Goal: Navigation & Orientation: Understand site structure

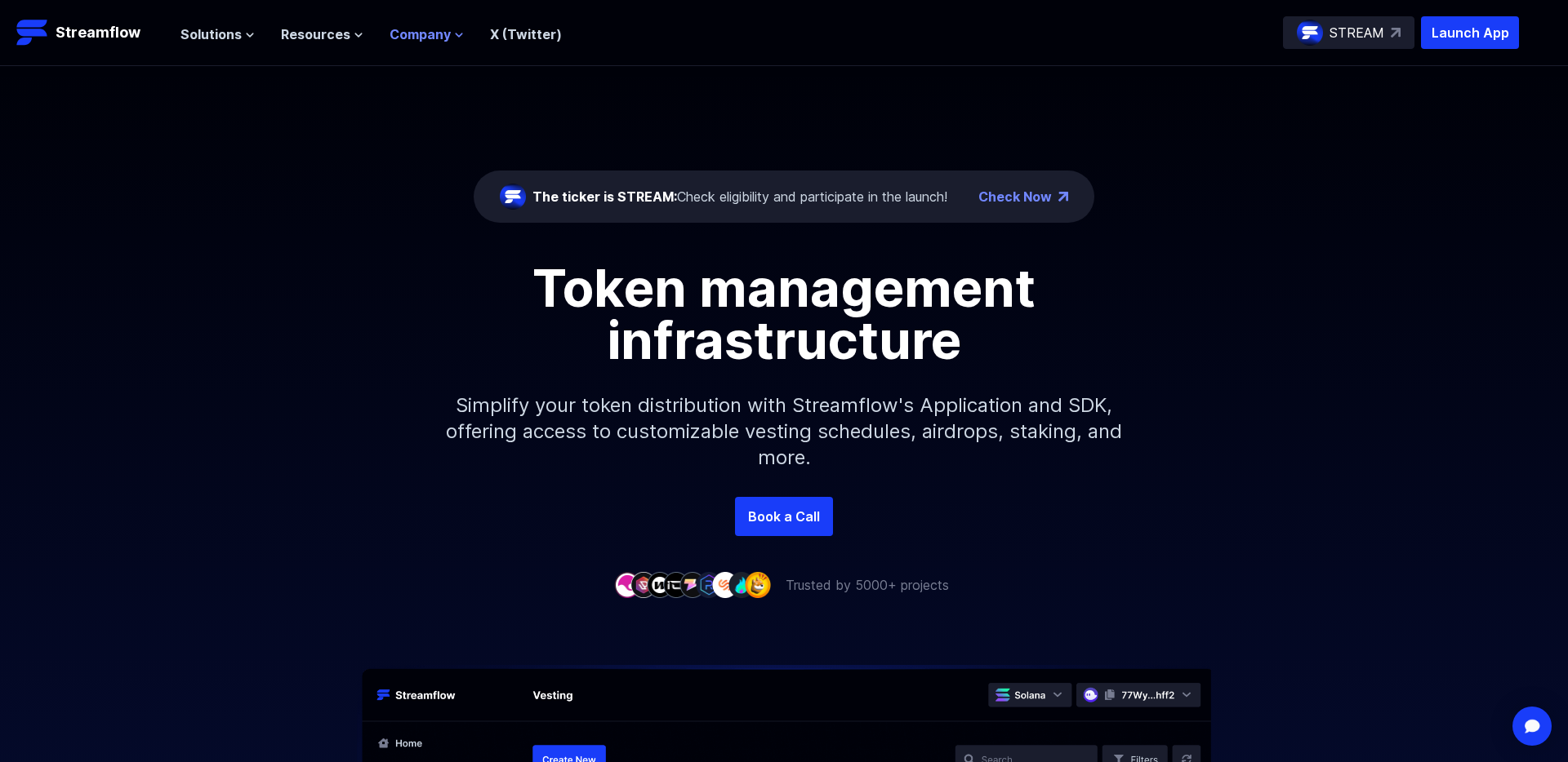
click at [455, 30] on icon at bounding box center [459, 35] width 10 height 10
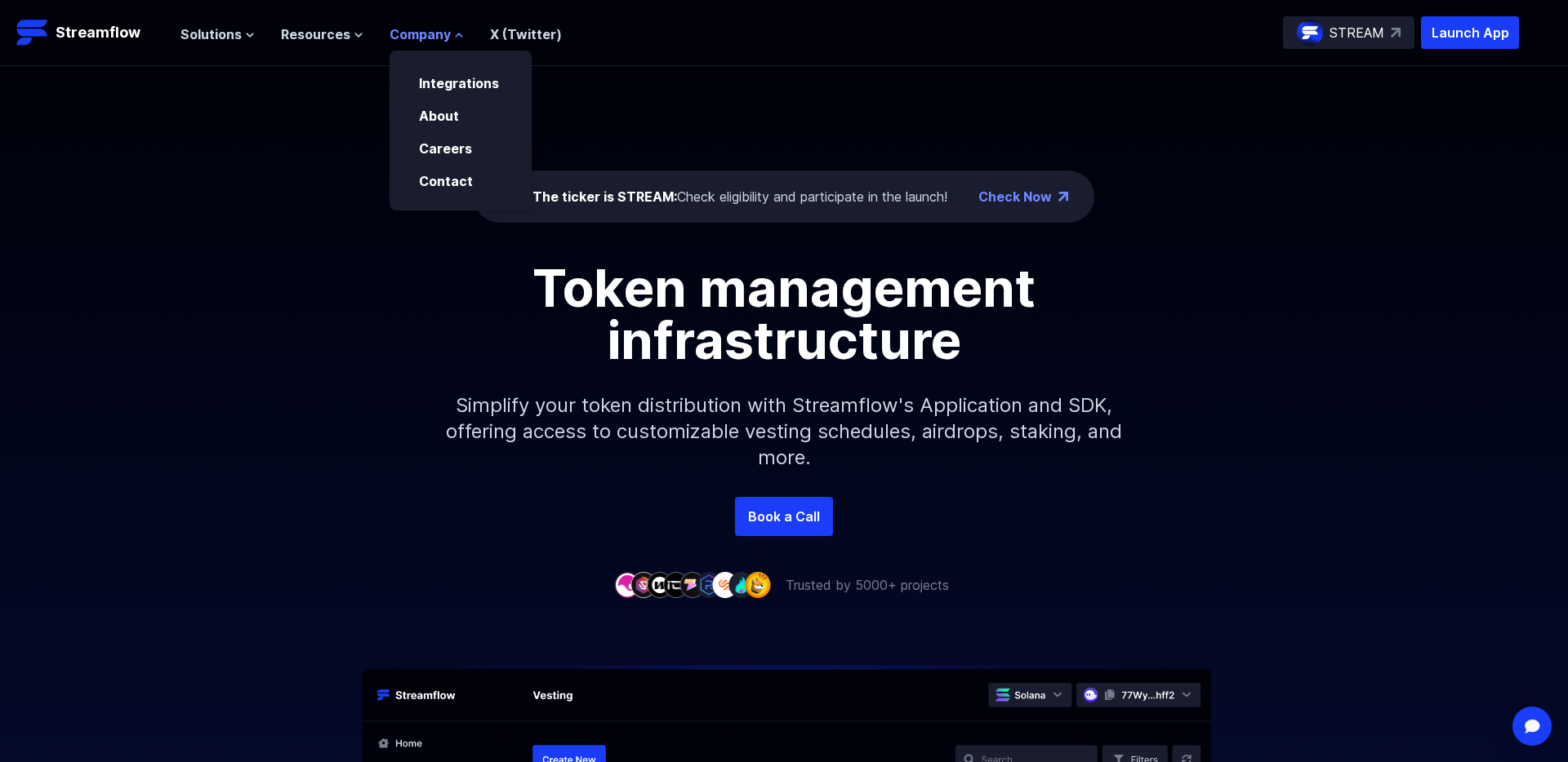
click at [455, 30] on icon at bounding box center [459, 35] width 10 height 10
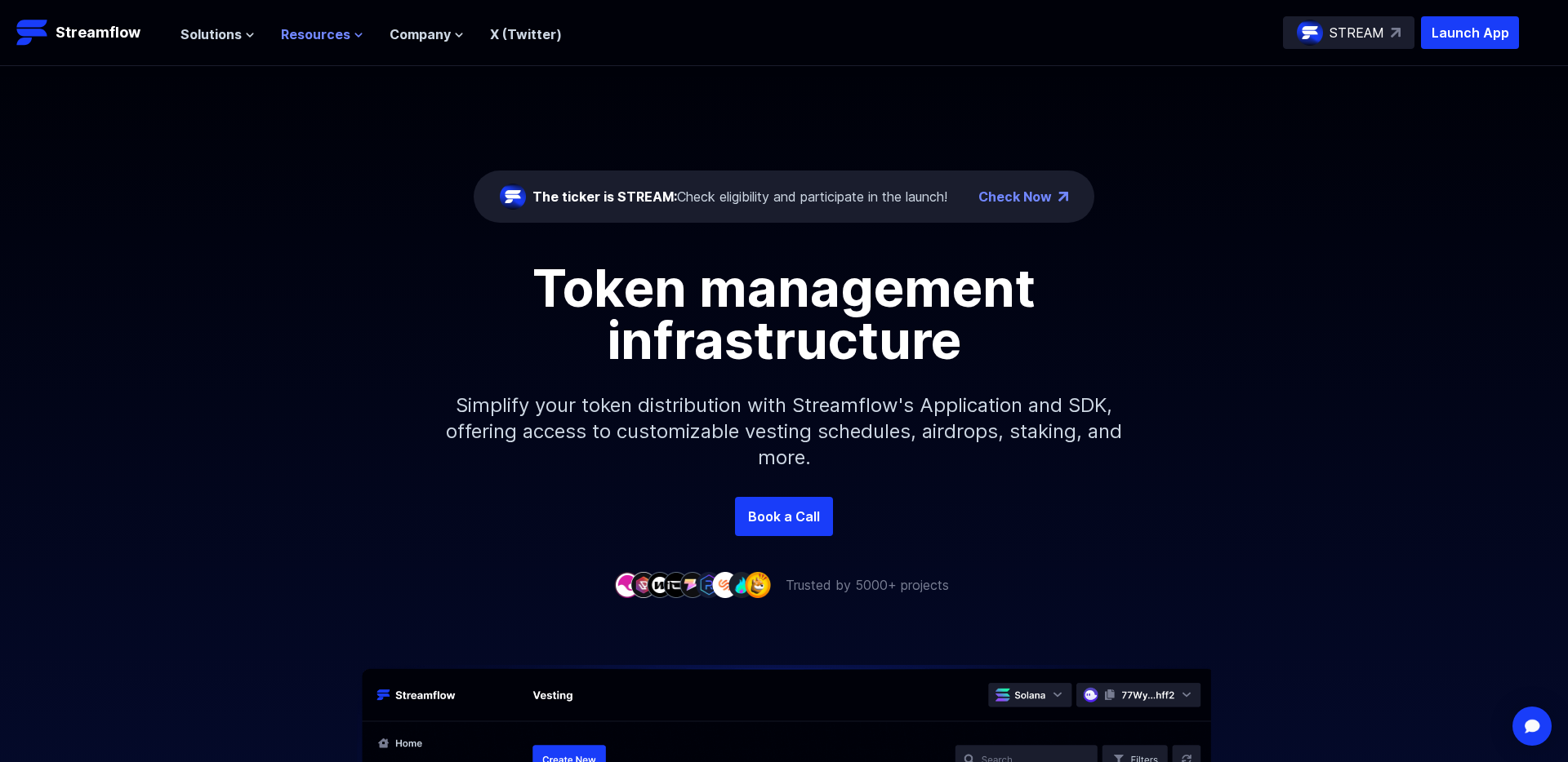
click at [355, 31] on icon at bounding box center [358, 35] width 10 height 10
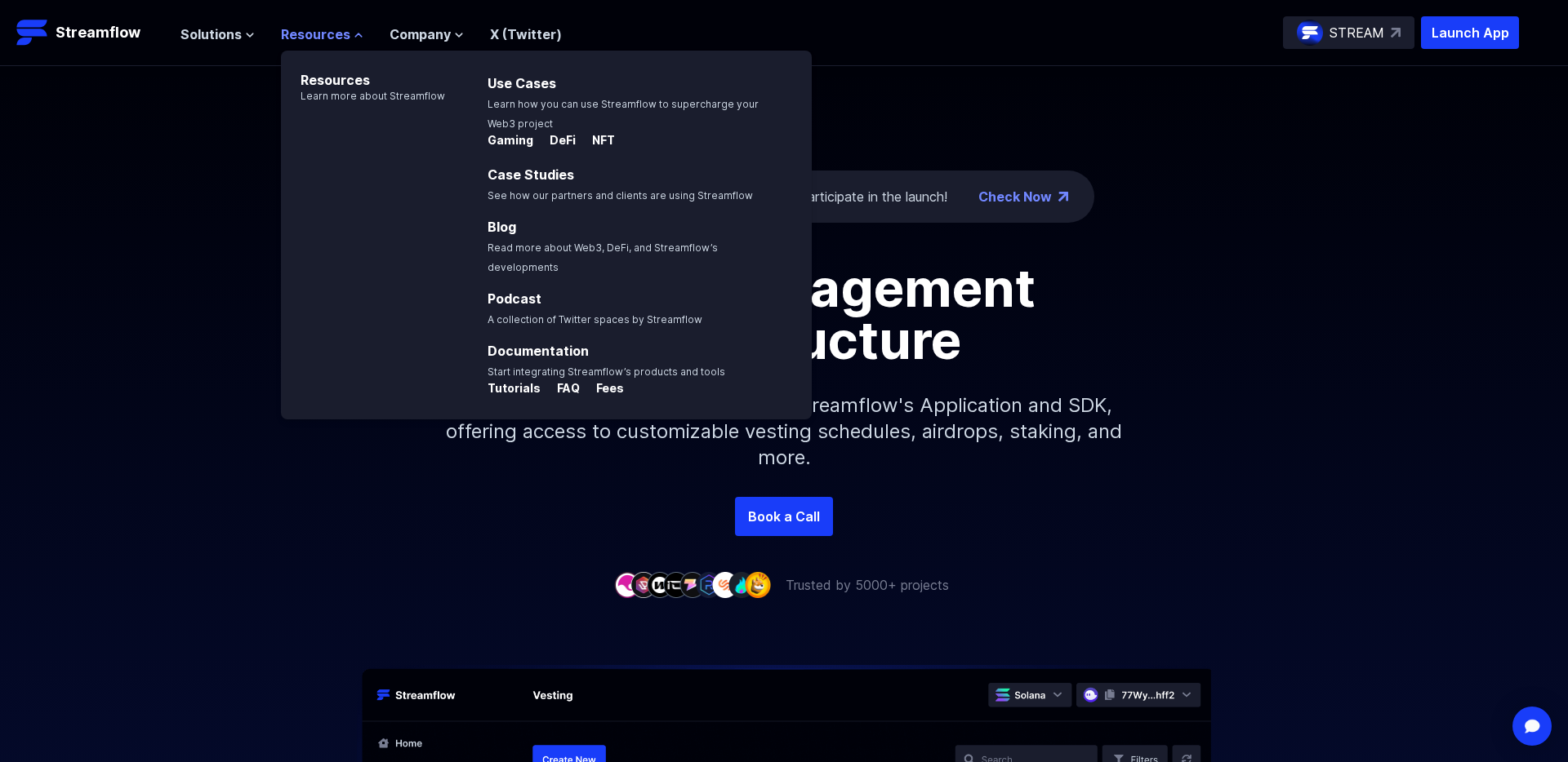
click at [355, 31] on icon at bounding box center [358, 35] width 10 height 10
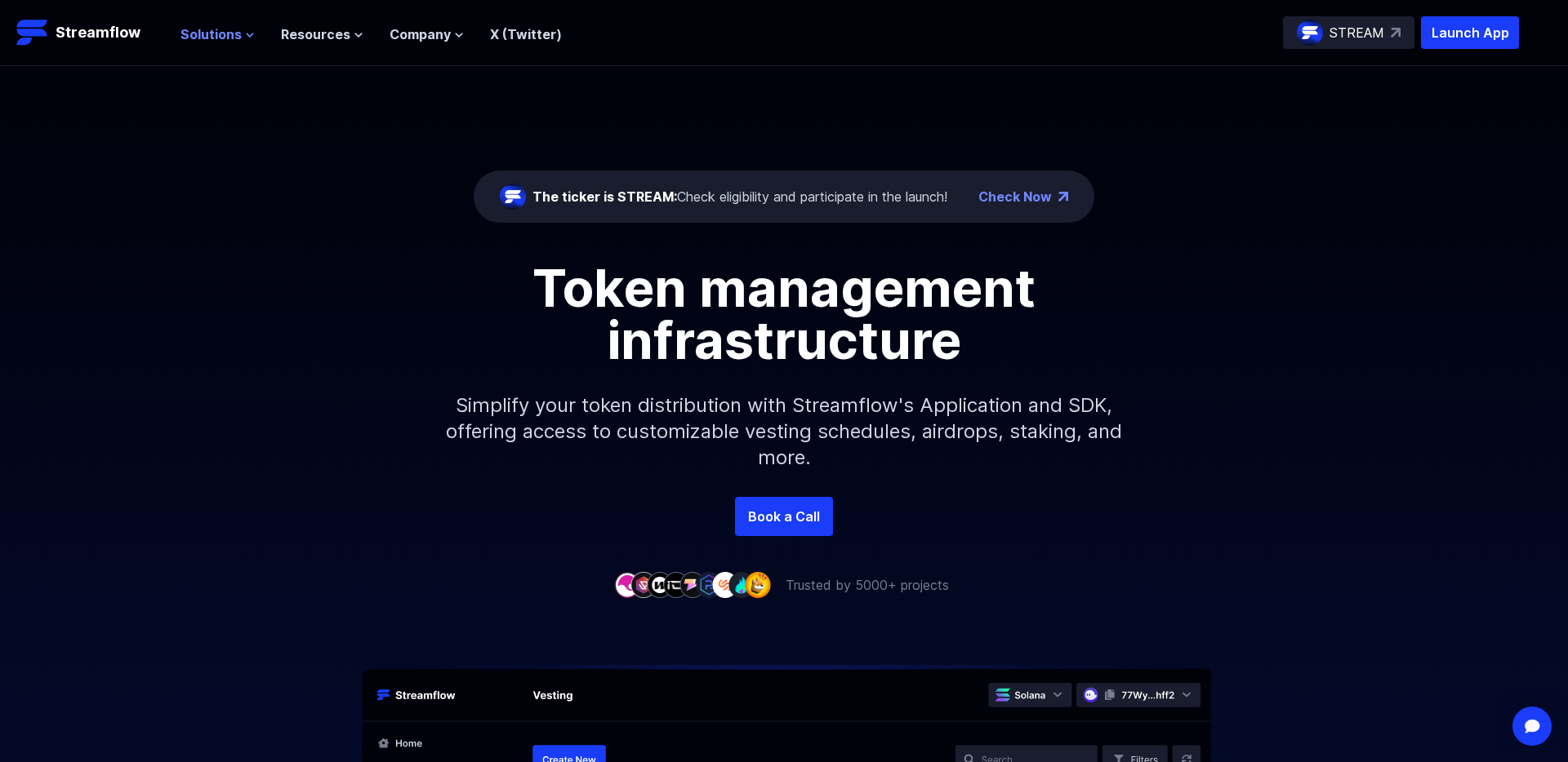
click at [221, 32] on span "Solutions" at bounding box center [211, 34] width 61 height 20
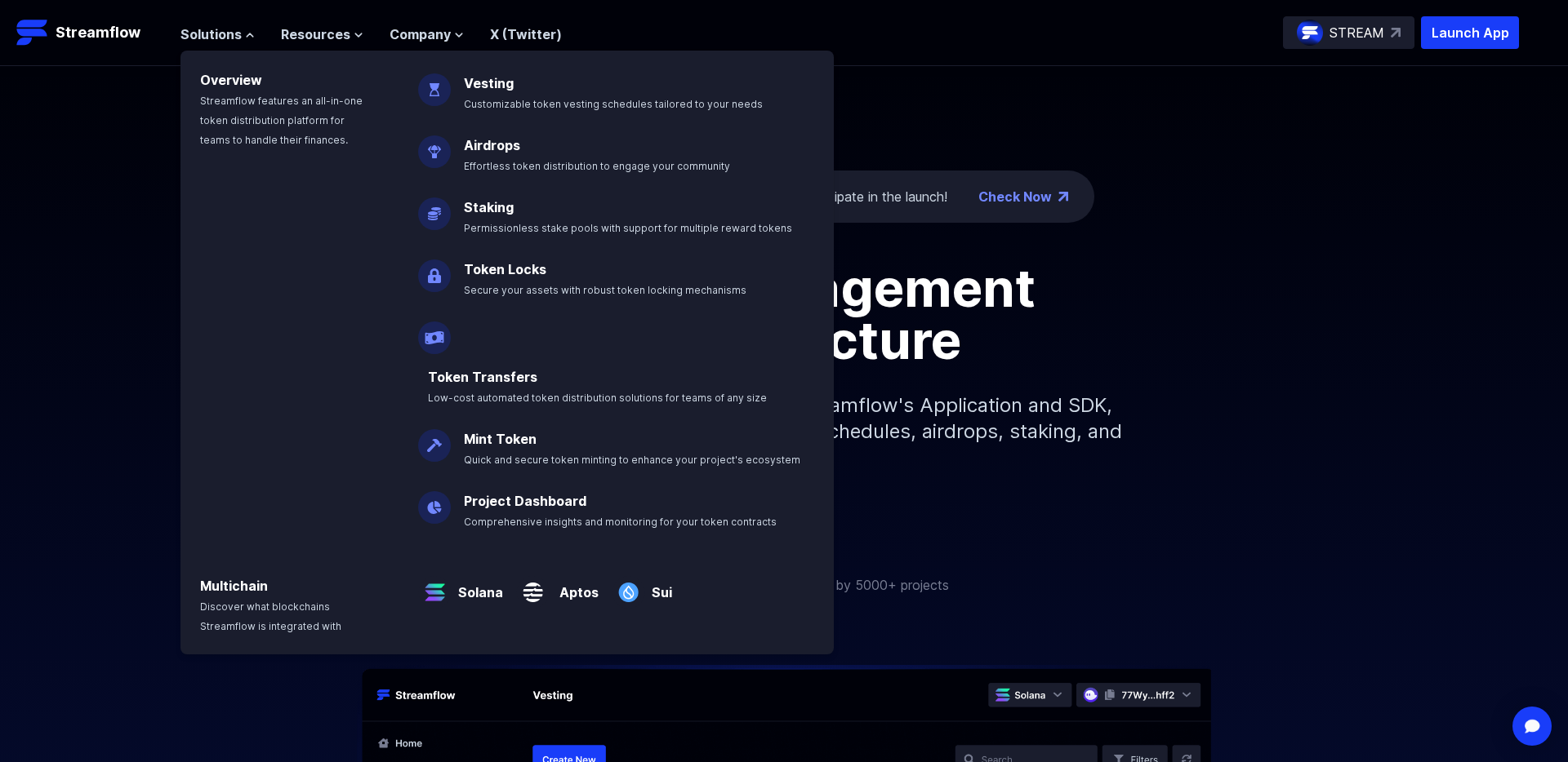
click at [147, 479] on div "Token management infrastructure Simplify your token distribution with Streamflo…" at bounding box center [784, 380] width 1568 height 235
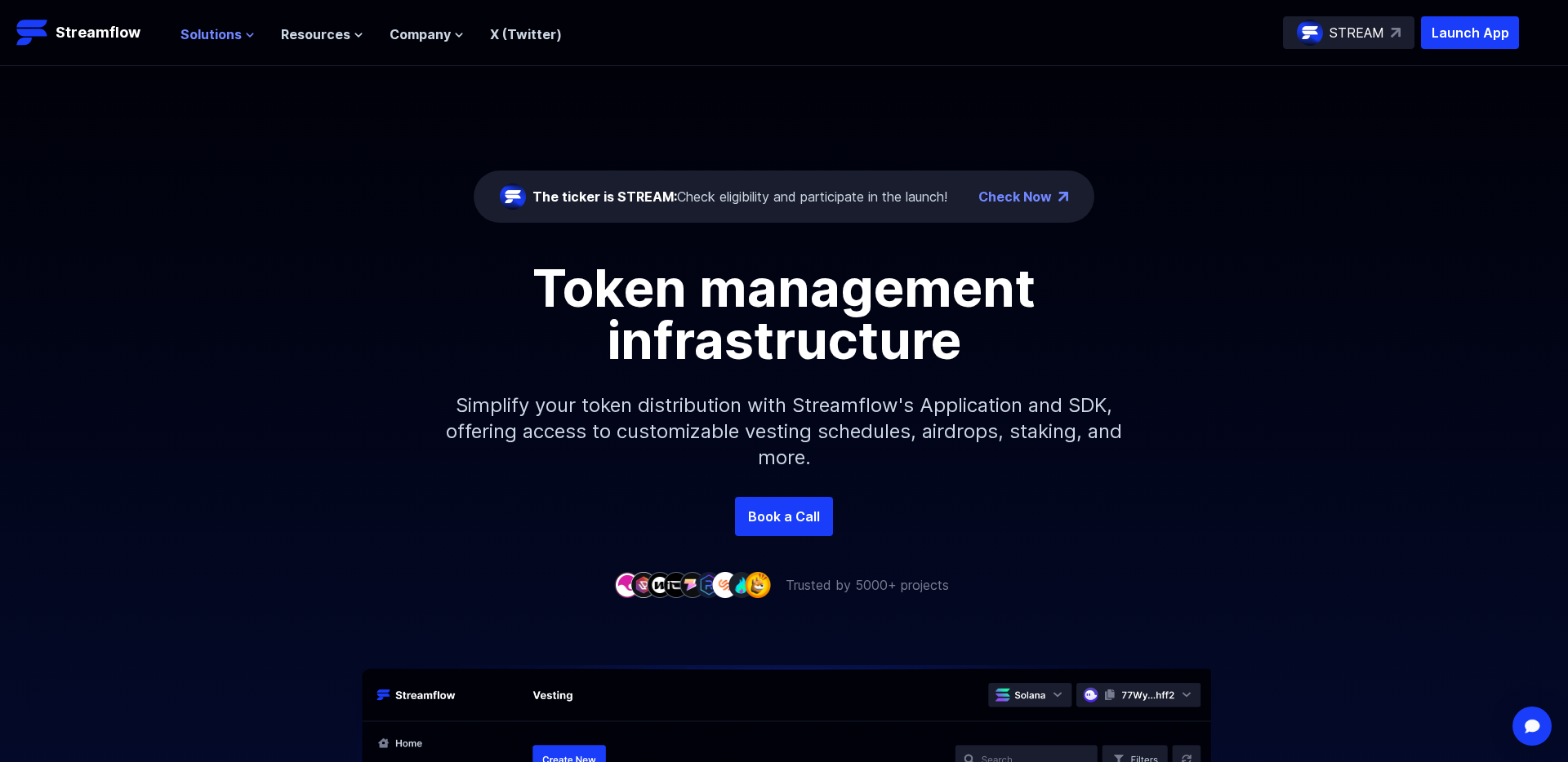
click at [250, 34] on icon at bounding box center [250, 35] width 10 height 10
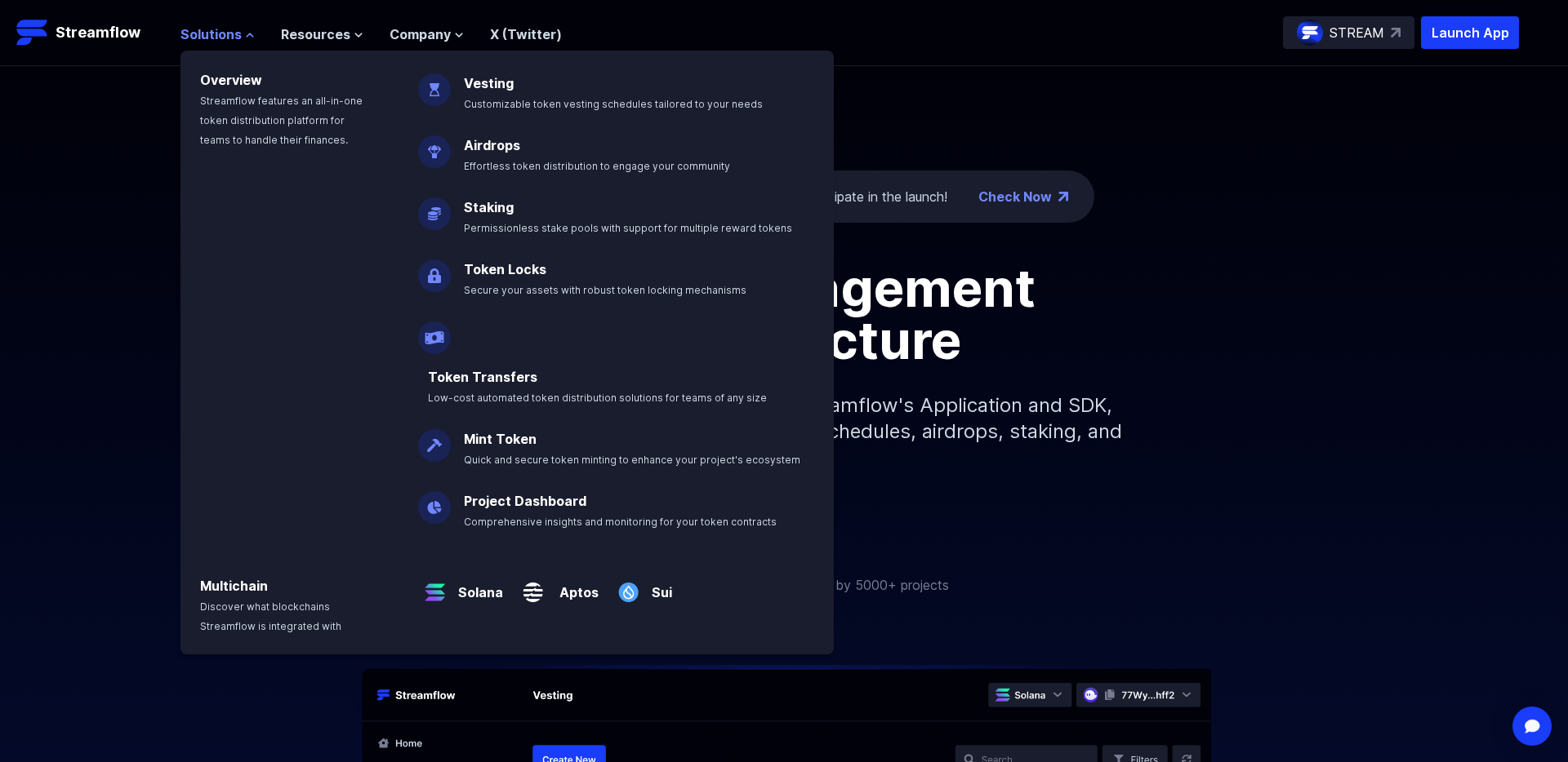
click at [250, 34] on icon at bounding box center [250, 35] width 10 height 10
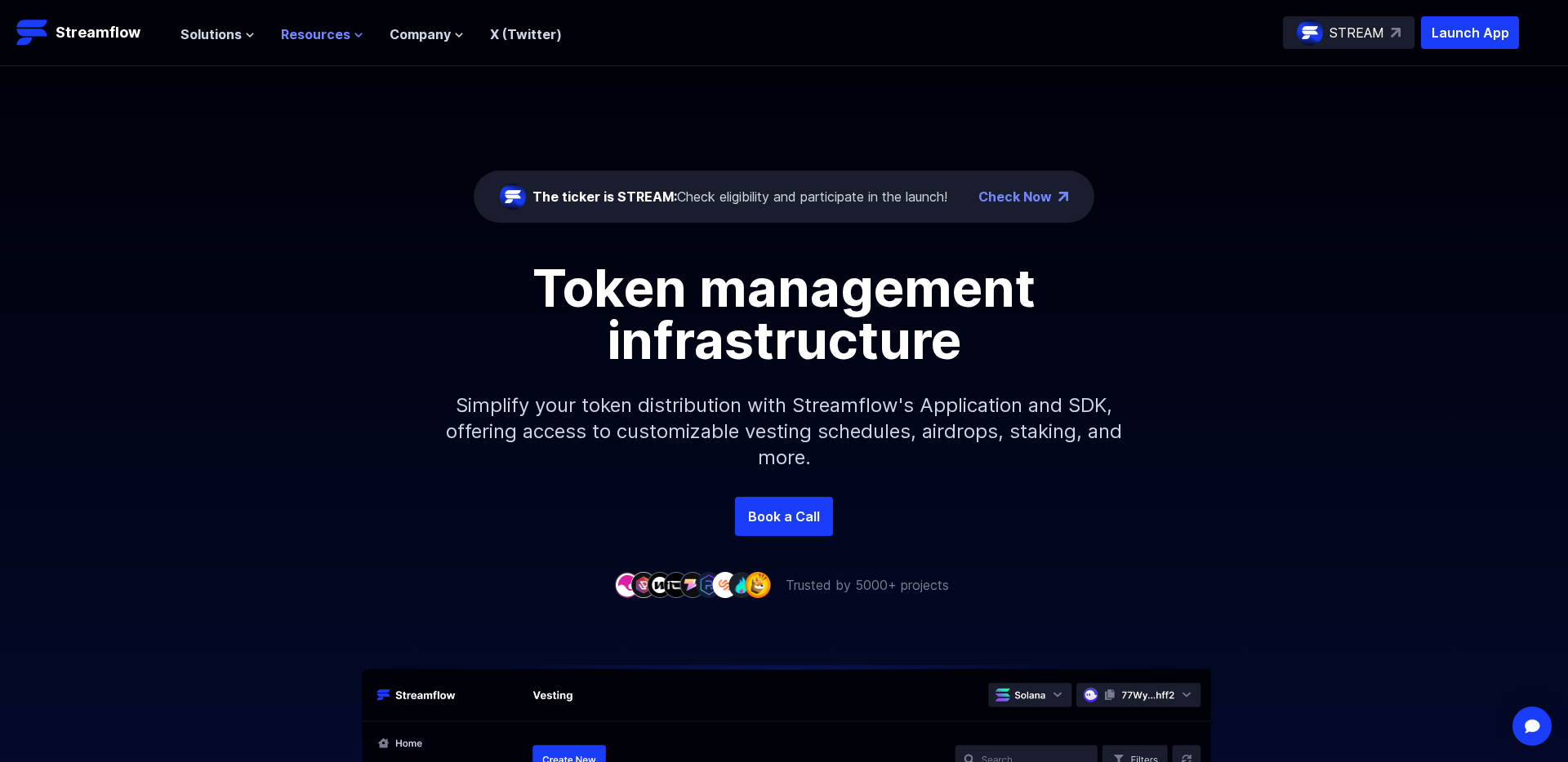
click at [309, 31] on span "Resources" at bounding box center [315, 34] width 70 height 20
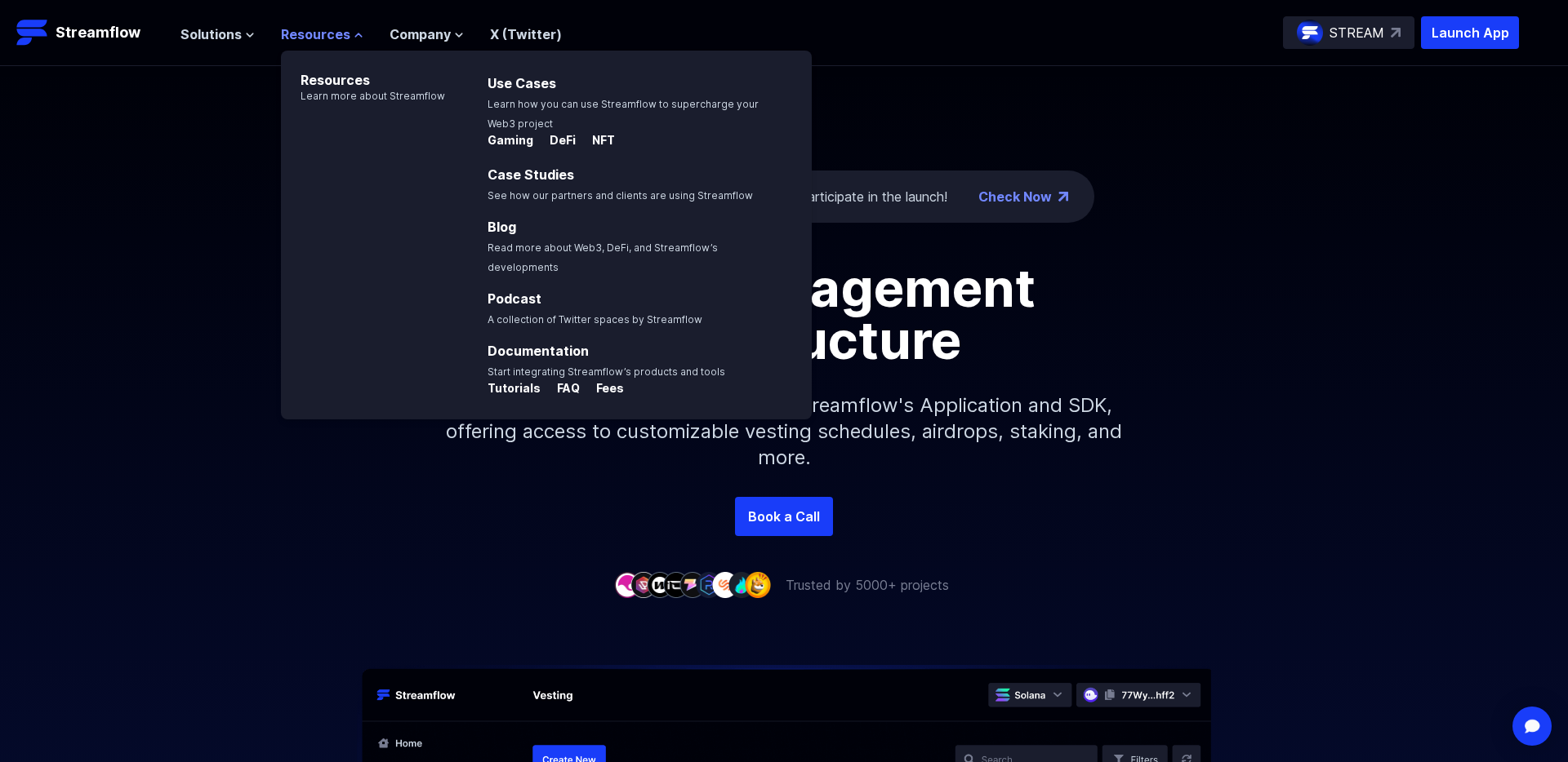
click at [309, 31] on span "Resources" at bounding box center [315, 34] width 70 height 20
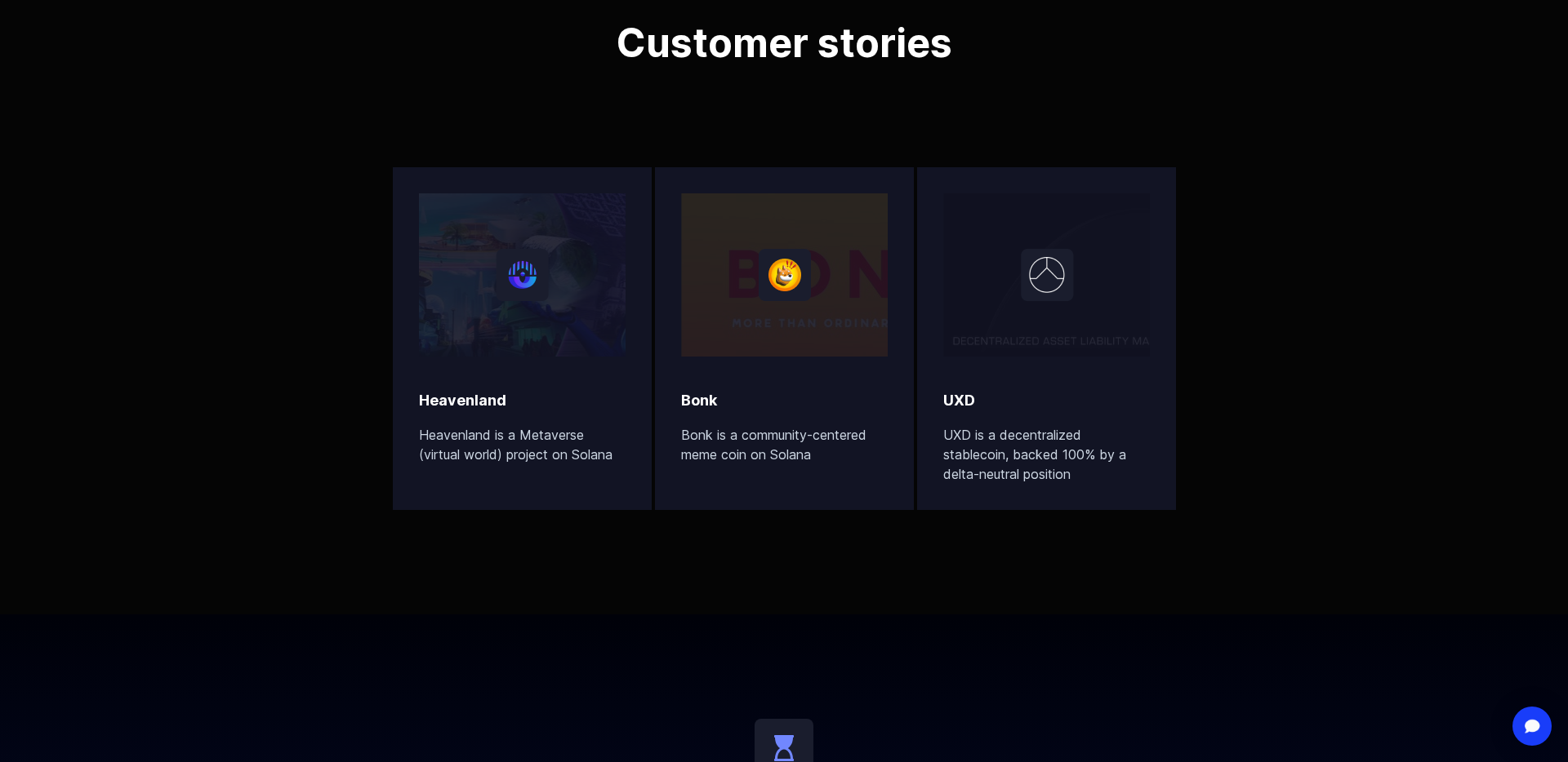
scroll to position [6041, 0]
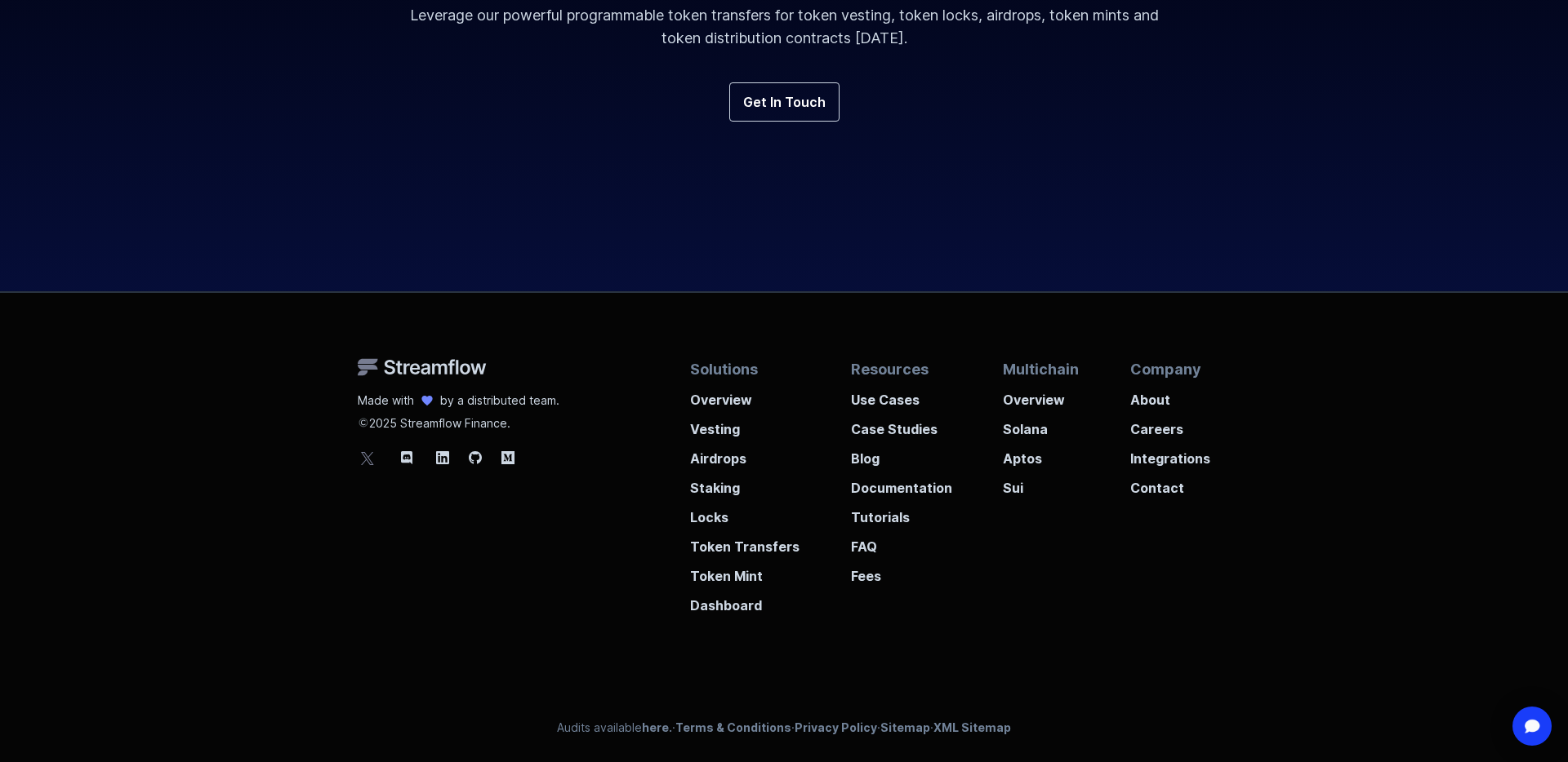
click at [980, 572] on div "Solutions Overview Vesting Airdrops Staking Locks Token Transfers Token Mint Da…" at bounding box center [950, 486] width 520 height 257
click at [731, 609] on p "Dashboard" at bounding box center [745, 600] width 110 height 29
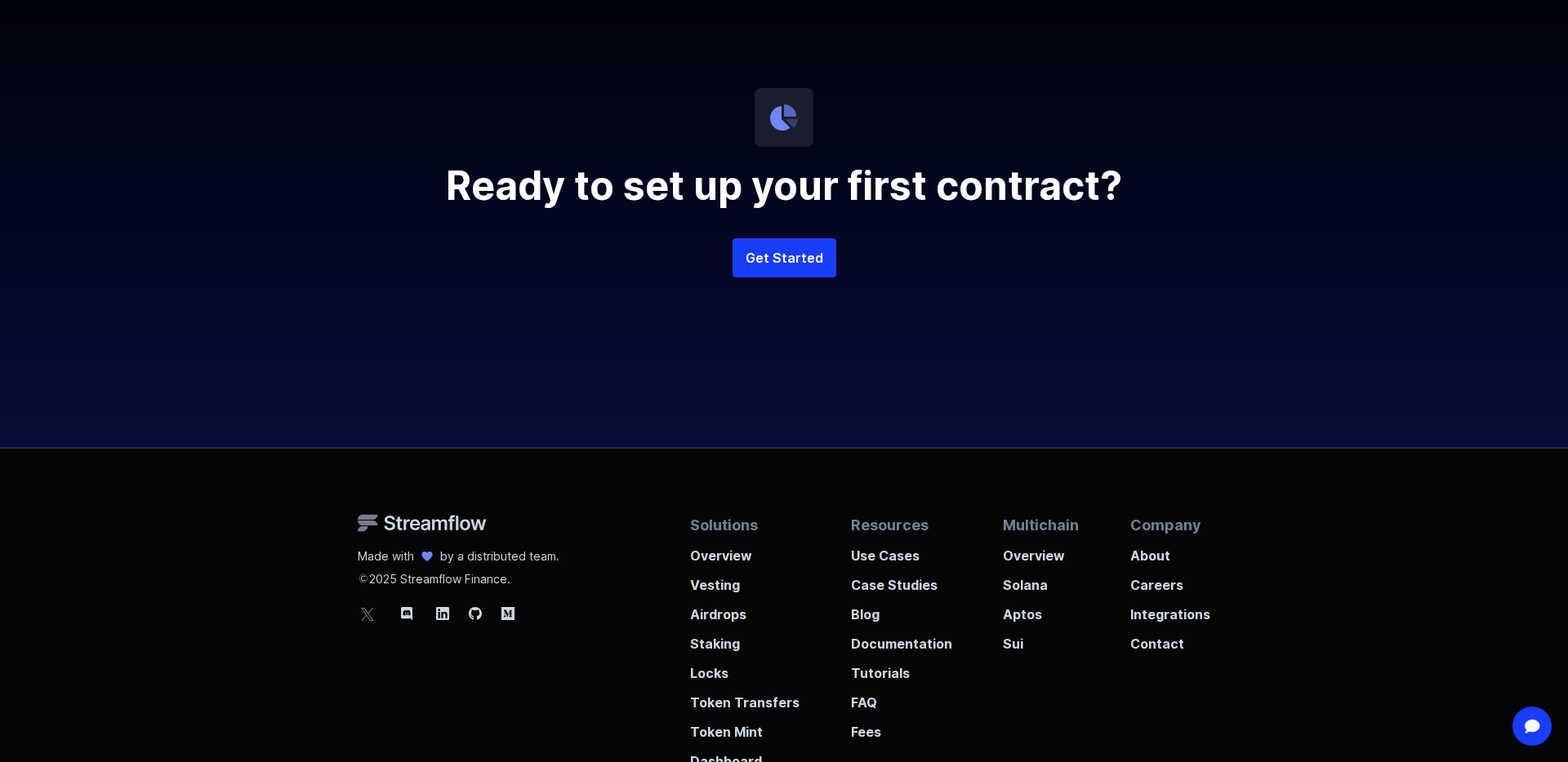
scroll to position [4310, 0]
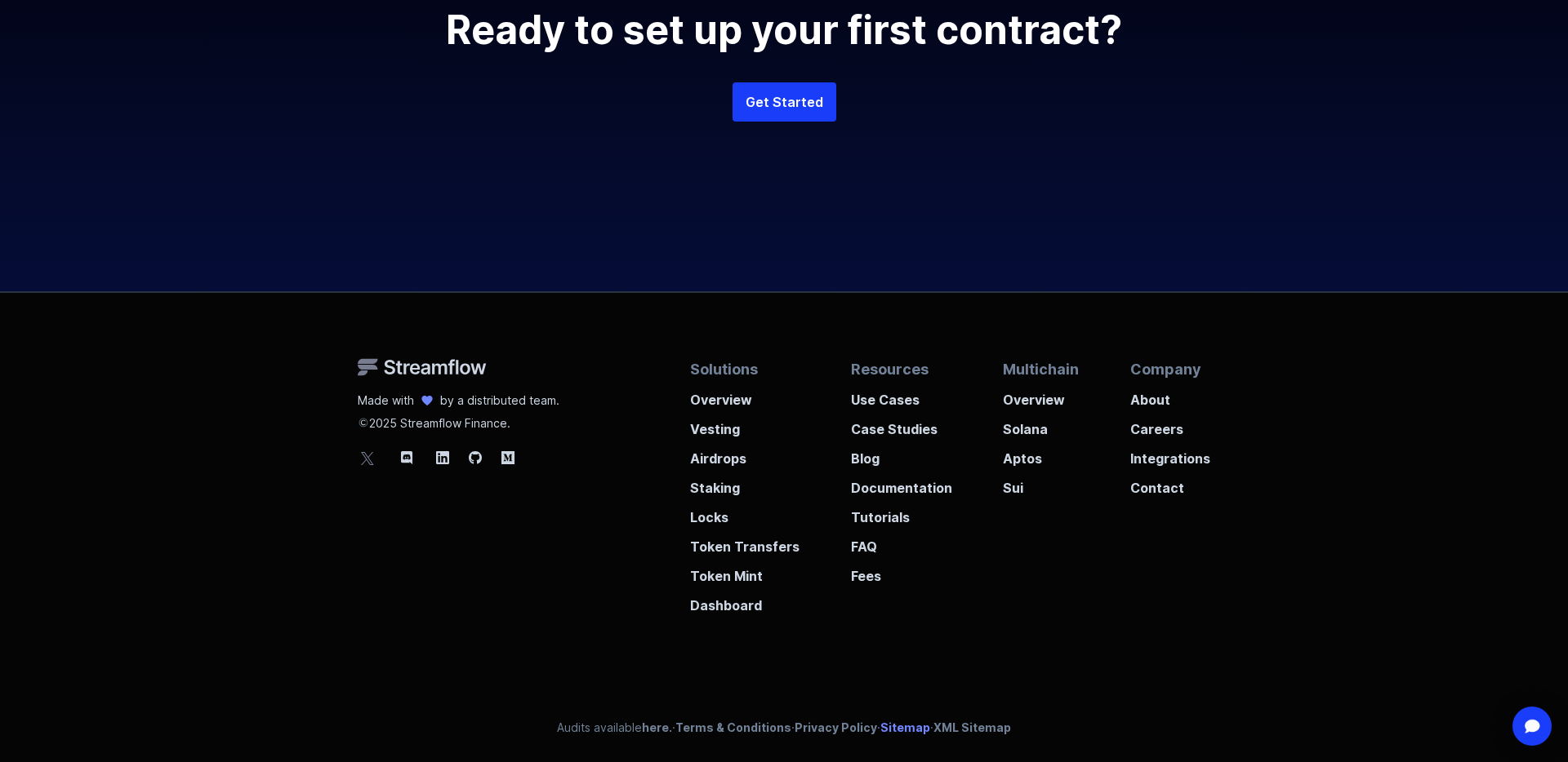
click at [899, 729] on link "Sitemap" at bounding box center [905, 728] width 50 height 14
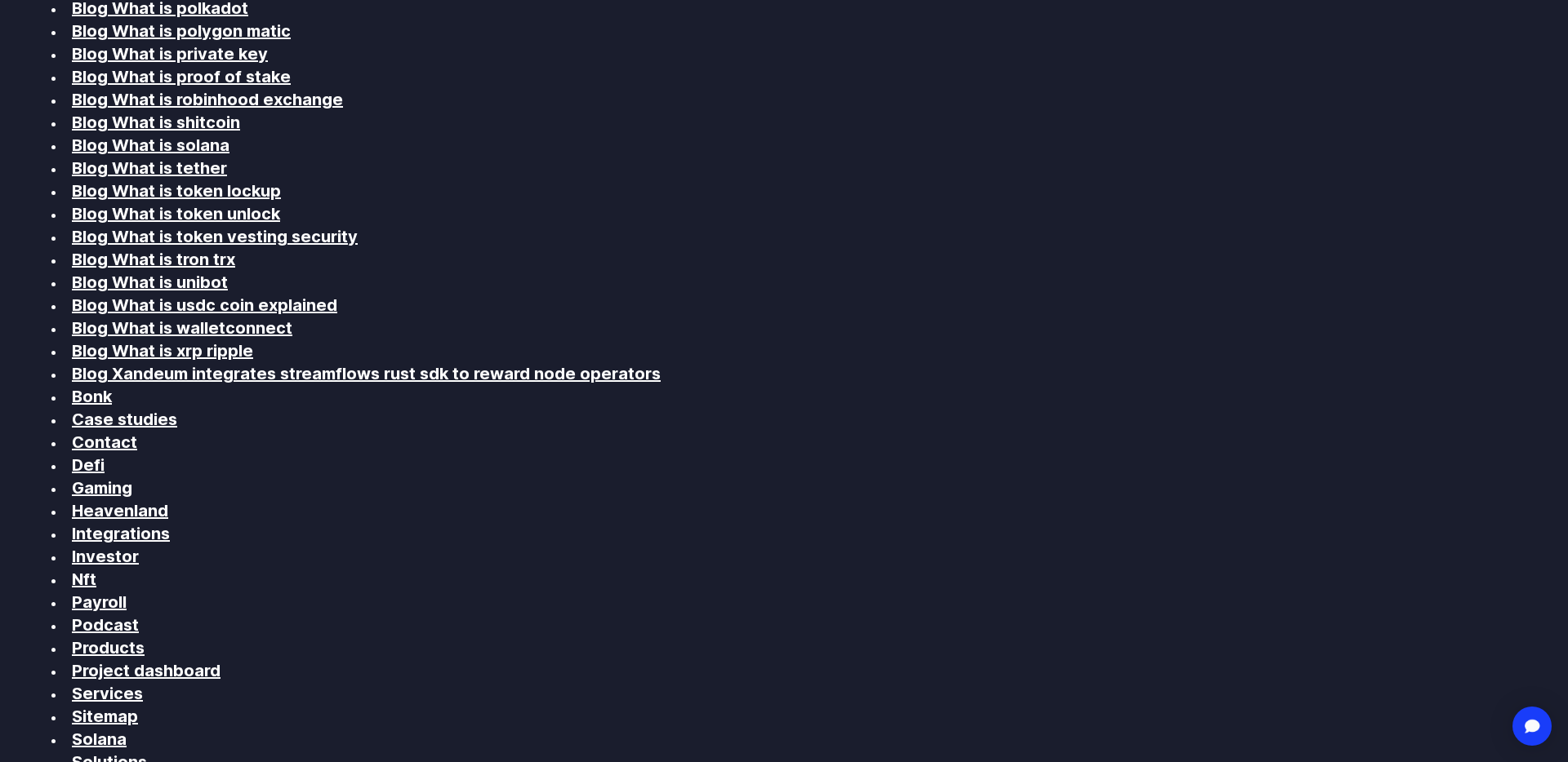
scroll to position [4773, 0]
